Goal: Task Accomplishment & Management: Use online tool/utility

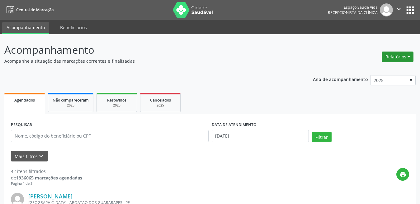
click at [391, 61] on button "Relatórios" at bounding box center [397, 57] width 32 height 11
click at [366, 67] on link "Agendamentos" at bounding box center [379, 70] width 67 height 9
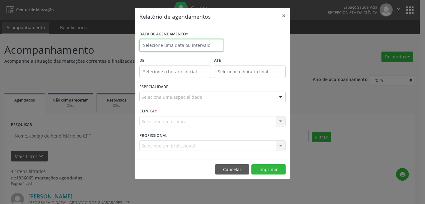
click at [188, 44] on input "text" at bounding box center [181, 45] width 84 height 12
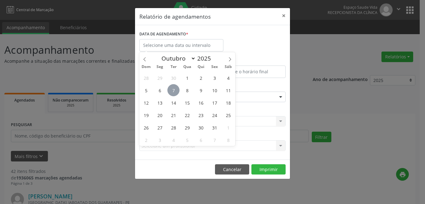
click at [174, 88] on span "7" at bounding box center [173, 90] width 12 height 12
type input "[DATE]"
click at [171, 92] on span "7" at bounding box center [173, 90] width 12 height 12
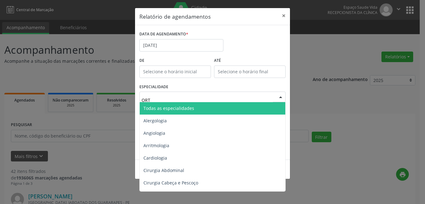
type input "ORTO"
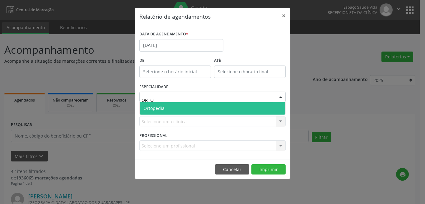
click at [168, 105] on span "Ortopedia" at bounding box center [213, 108] width 146 height 12
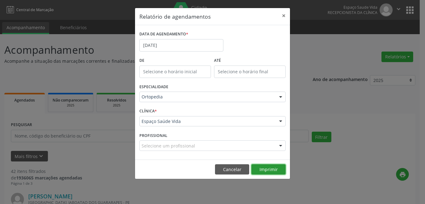
click at [263, 171] on button "Imprimir" at bounding box center [268, 170] width 34 height 11
